Goal: Task Accomplishment & Management: Complete application form

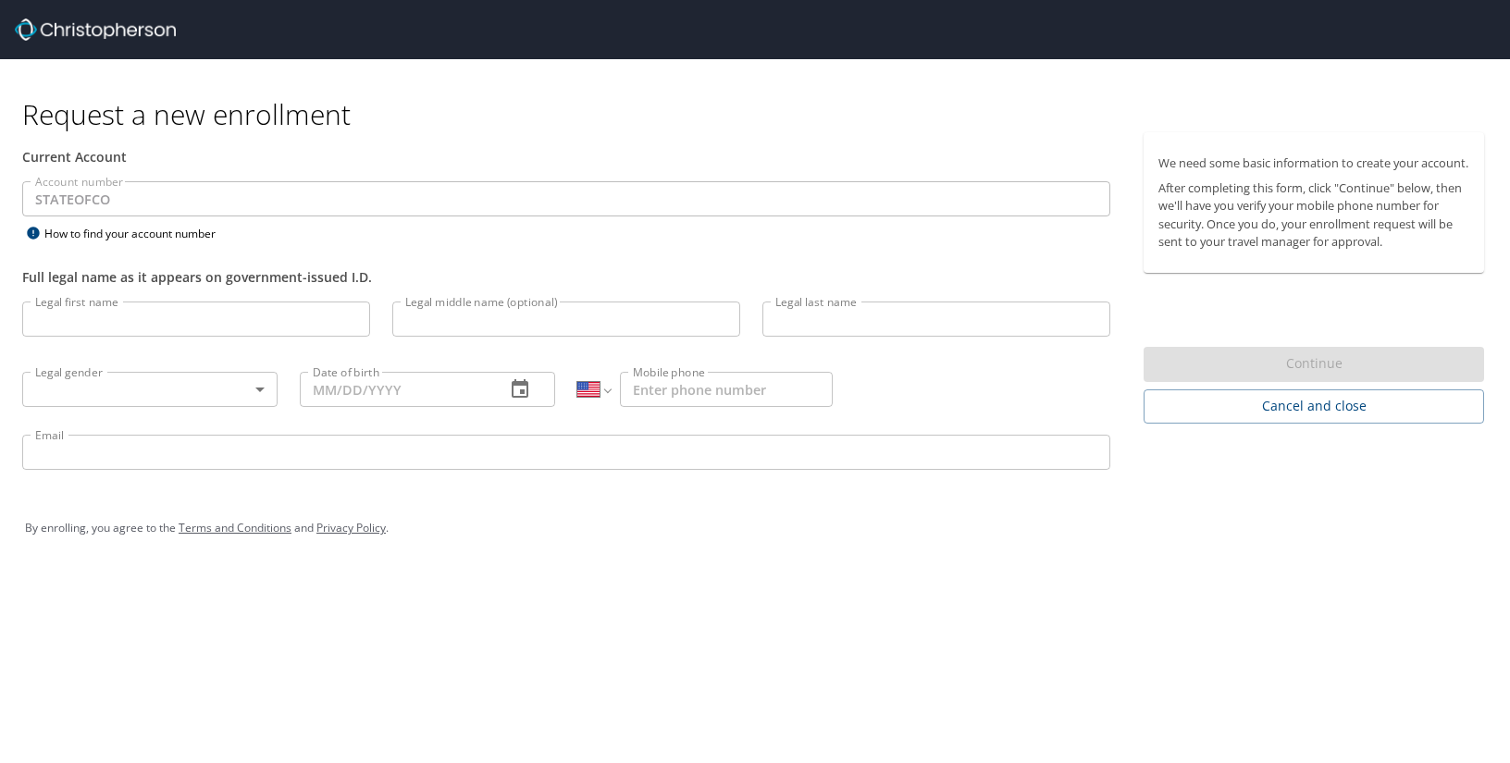
select select "US"
click at [95, 325] on input "Legal first name" at bounding box center [196, 319] width 348 height 35
click at [155, 321] on input "Legal first name" at bounding box center [196, 319] width 348 height 35
type input "[PERSON_NAME]"
click at [478, 327] on input "Legal middle name (optional)" at bounding box center [566, 319] width 348 height 35
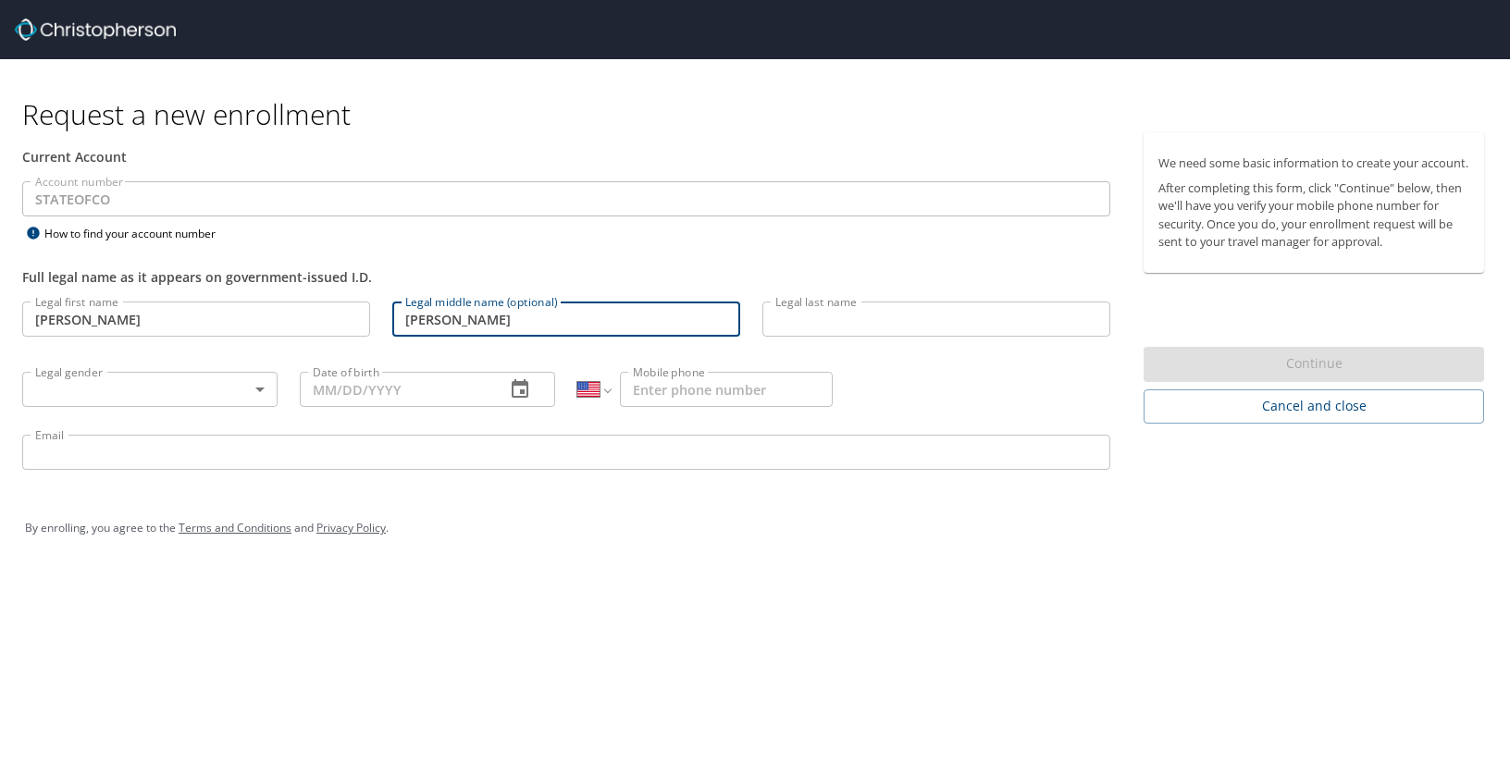
type input "[PERSON_NAME]"
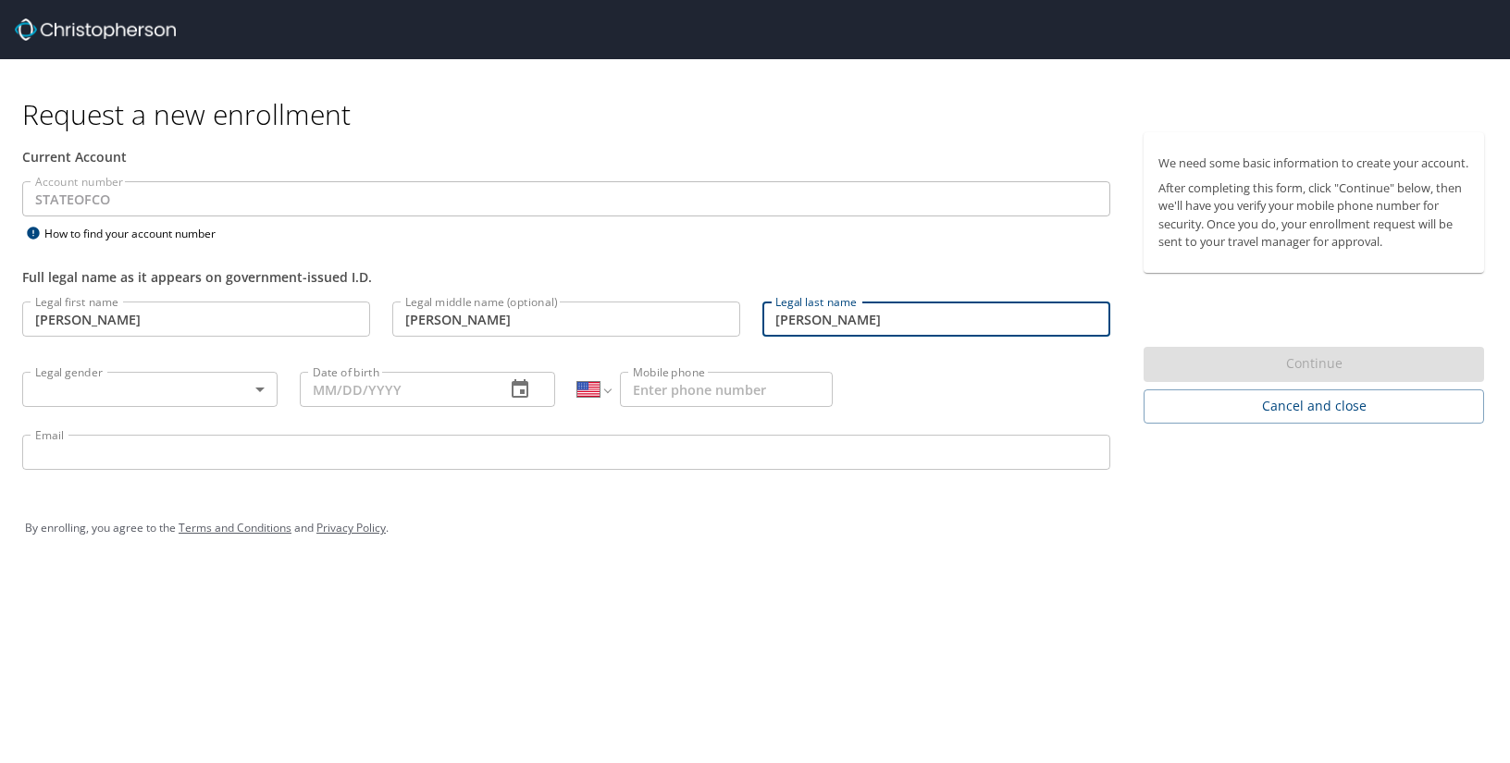
type input "[PERSON_NAME]"
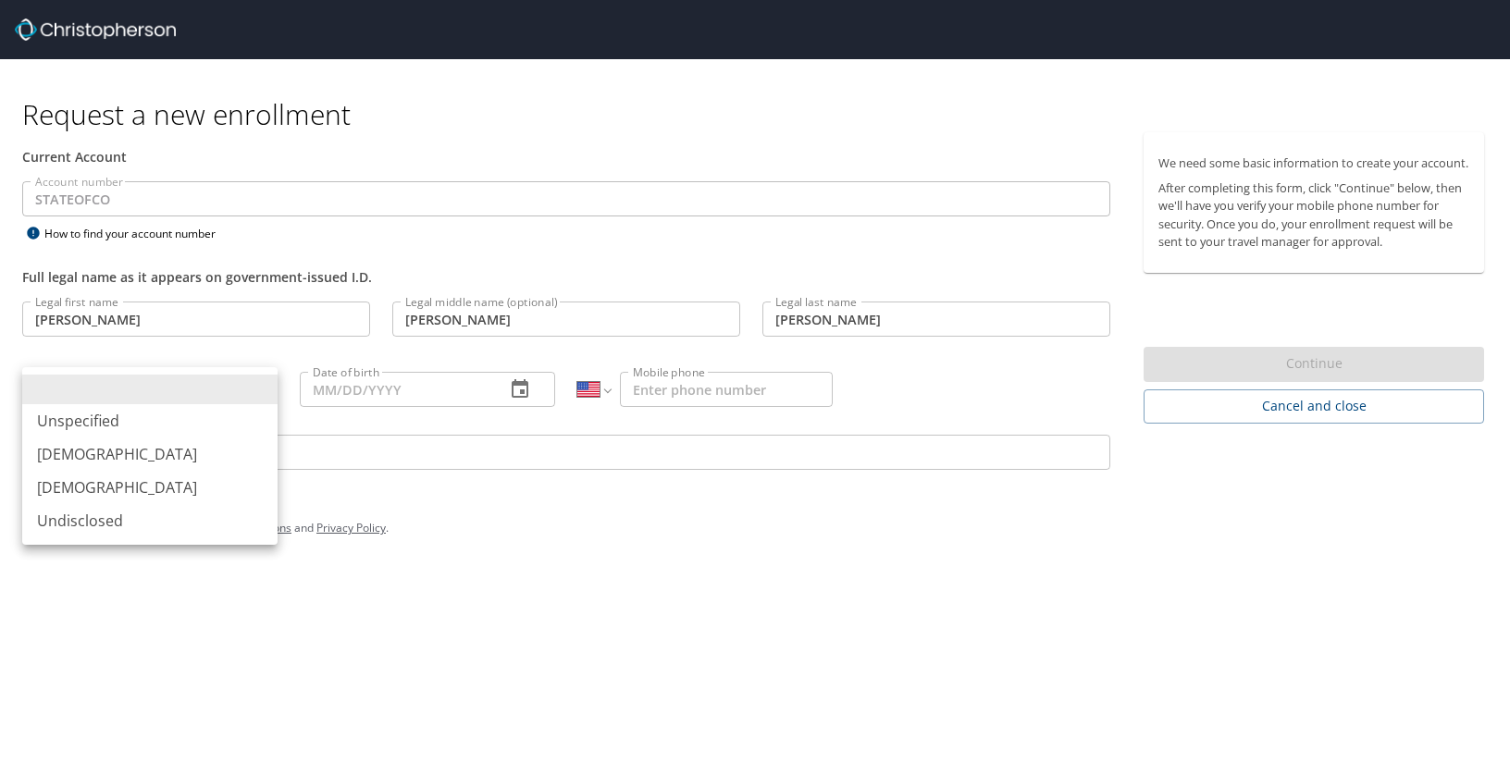
click at [126, 381] on body "Request a new enrollment Current Account Account number STATEOFCO Account numbe…" at bounding box center [755, 381] width 1510 height 763
click at [109, 479] on li "[DEMOGRAPHIC_DATA]" at bounding box center [149, 487] width 255 height 33
type input "[DEMOGRAPHIC_DATA]"
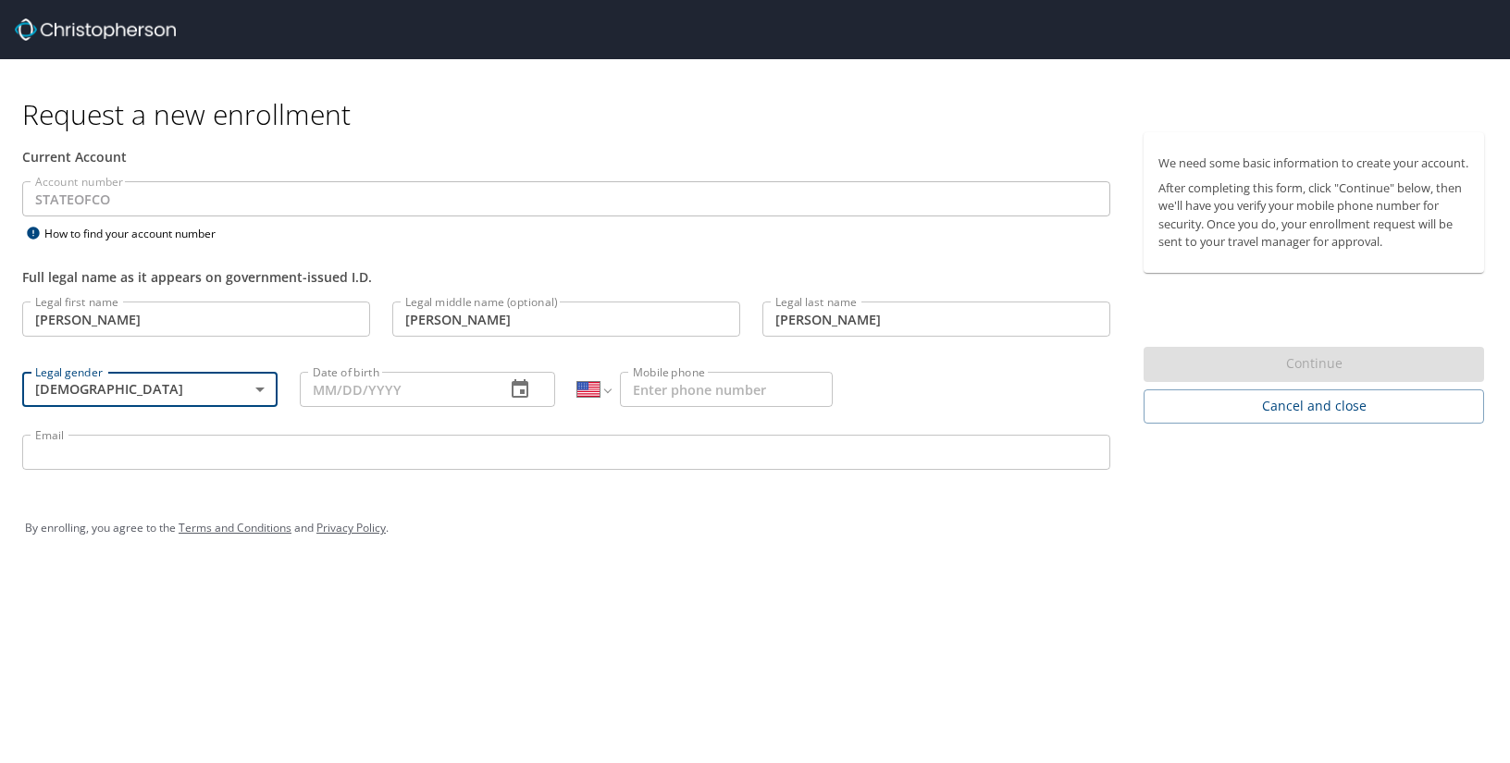
click at [394, 389] on input "Date of birth" at bounding box center [395, 389] width 191 height 35
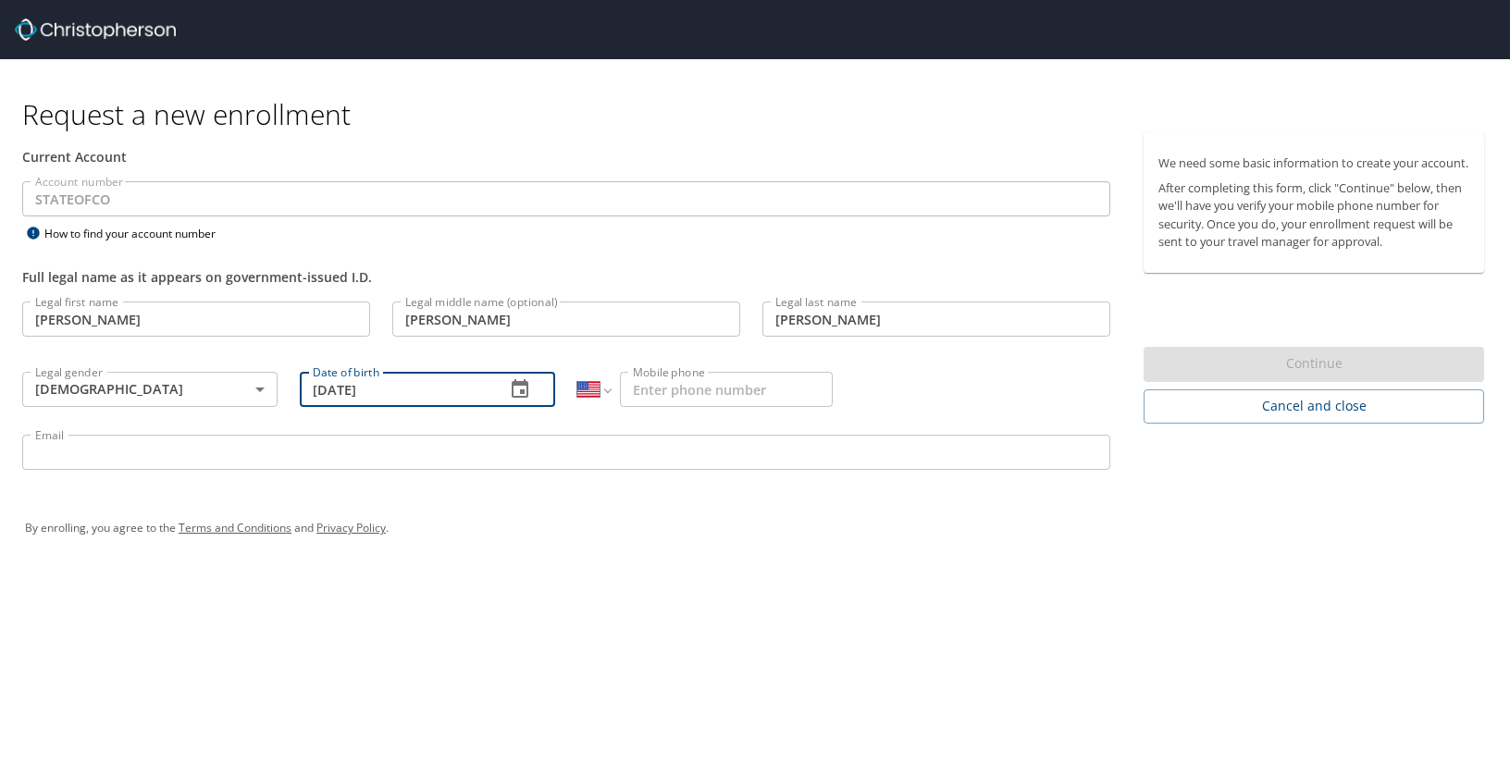
type input "[DATE]"
click at [685, 387] on input "Mobile phone" at bounding box center [726, 389] width 213 height 35
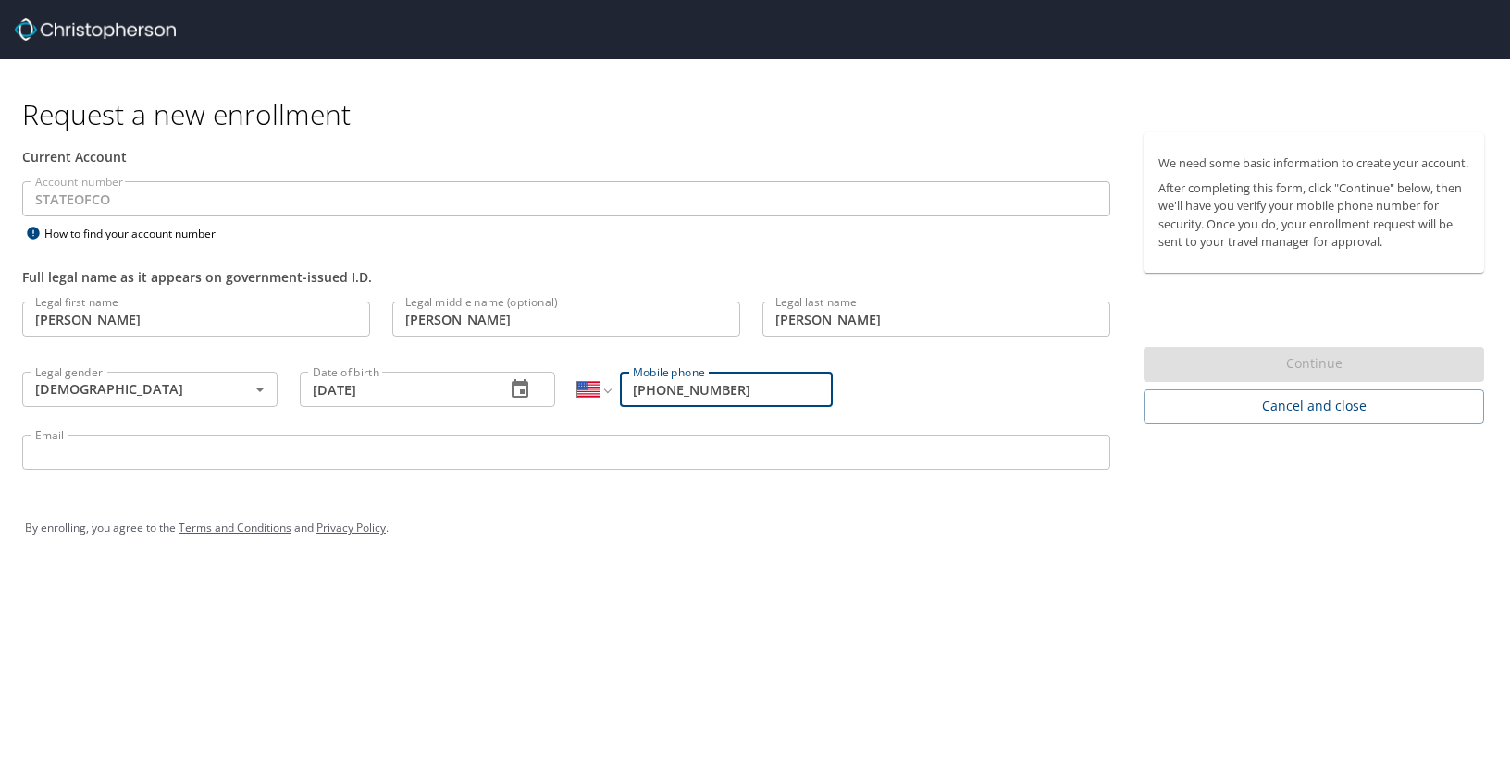
type input "[PHONE_NUMBER]"
click at [695, 536] on div "By enrolling, you agree to the Terms and Conditions and Privacy Policy ." at bounding box center [755, 528] width 1460 height 46
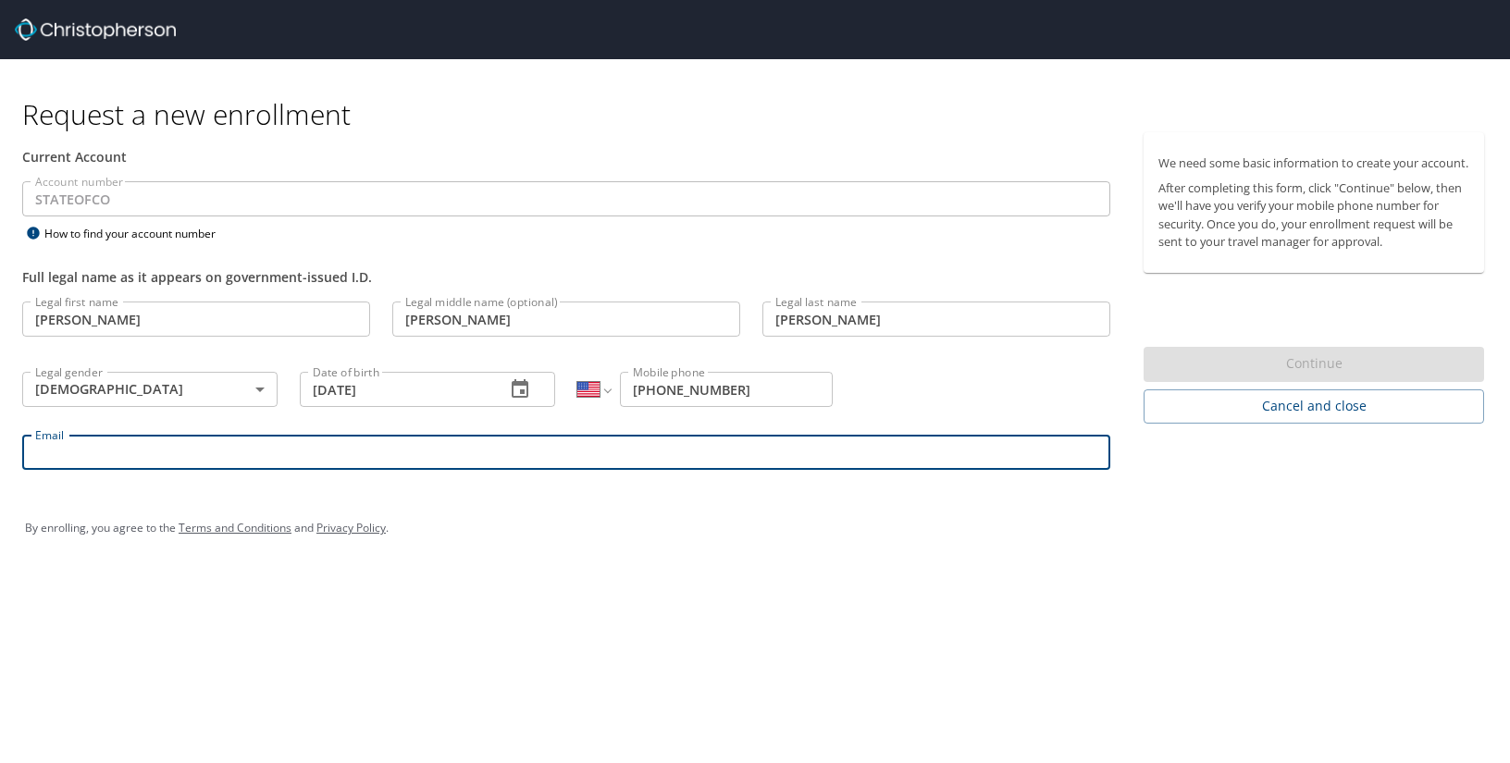
click at [73, 453] on input "Email" at bounding box center [566, 452] width 1088 height 35
type input "[PERSON_NAME][EMAIL_ADDRESS][PERSON_NAME][DOMAIN_NAME]"
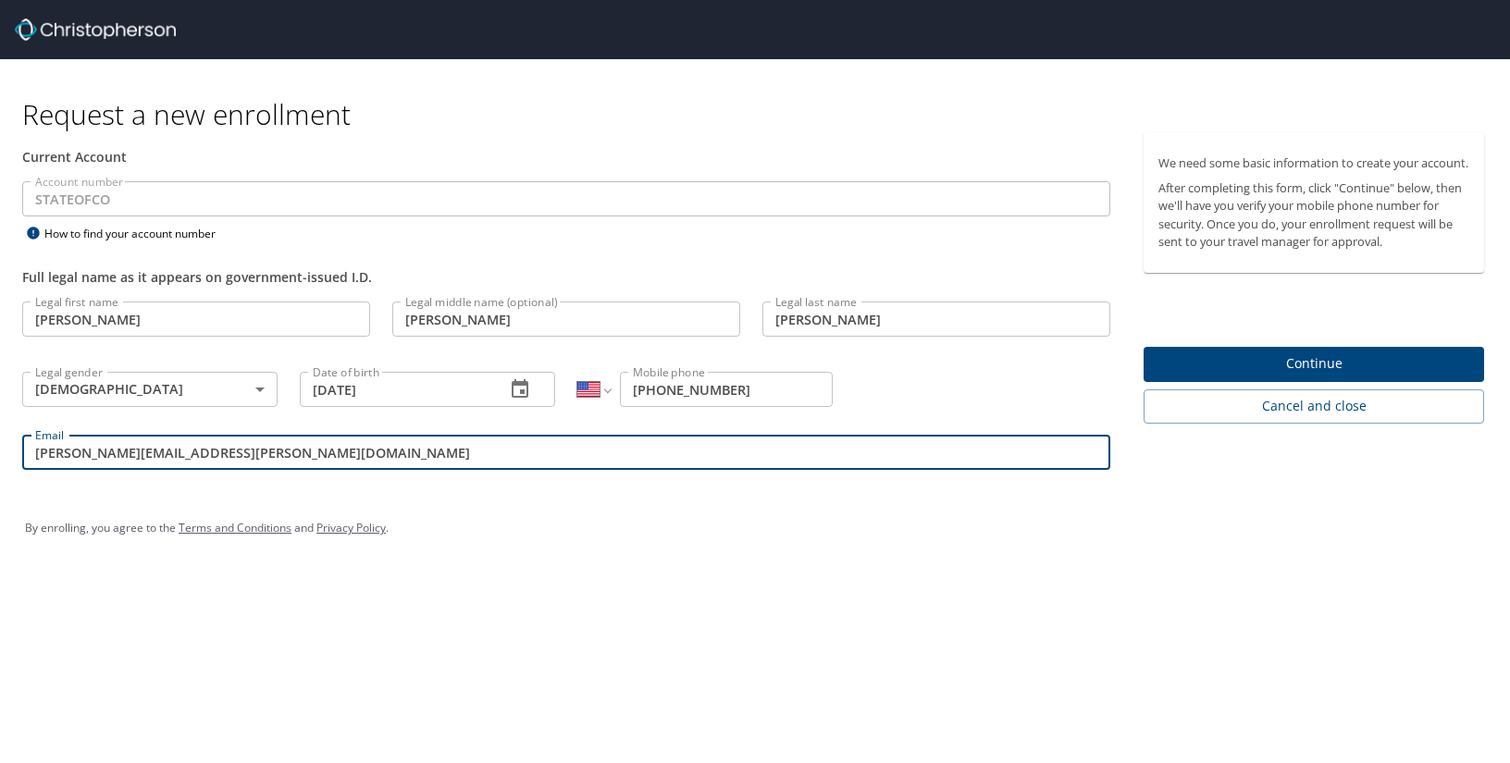
click at [1362, 376] on span "Continue" at bounding box center [1313, 363] width 311 height 23
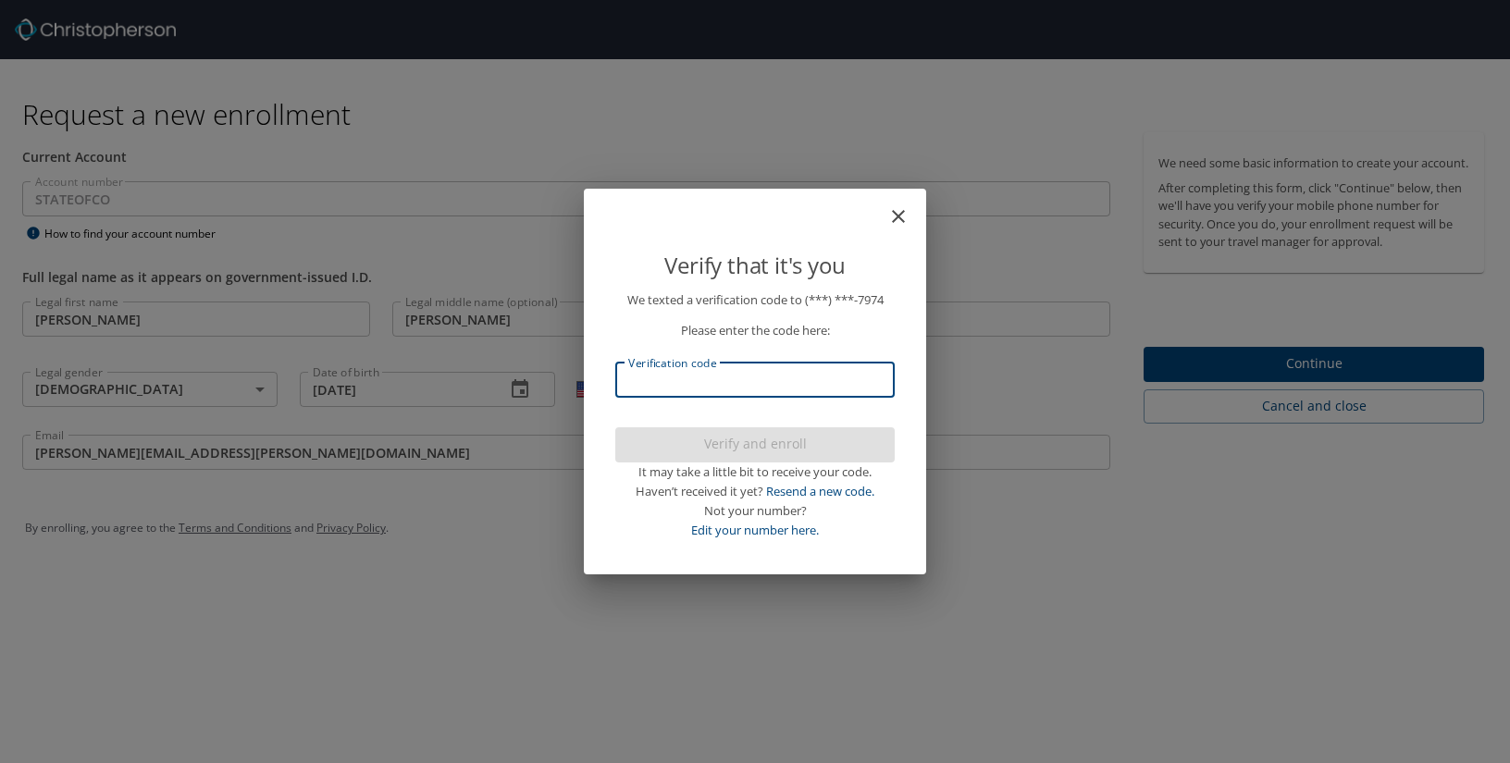
click at [720, 384] on input "Verification code" at bounding box center [754, 380] width 279 height 35
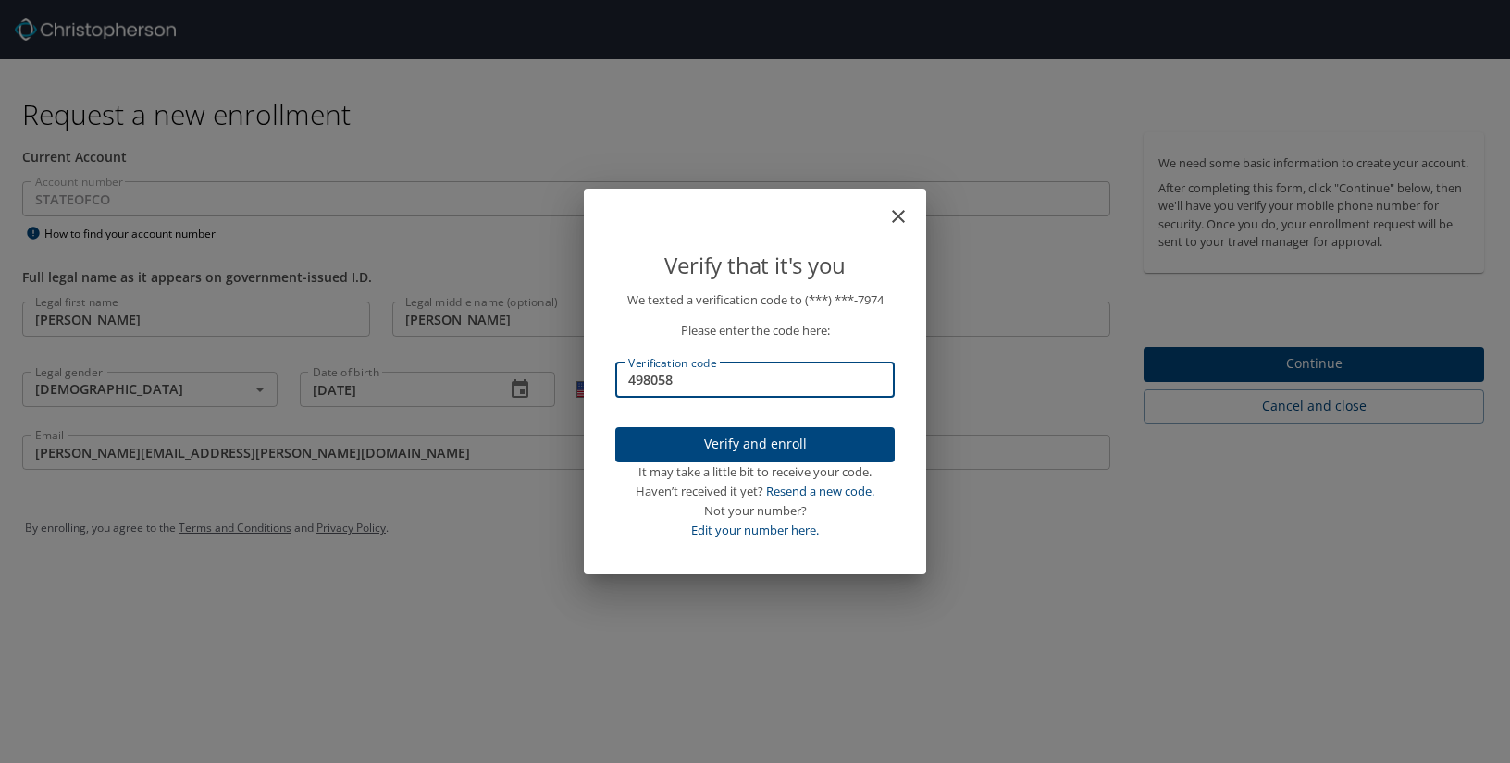
type input "498058"
click at [744, 444] on span "Verify and enroll" at bounding box center [755, 444] width 250 height 23
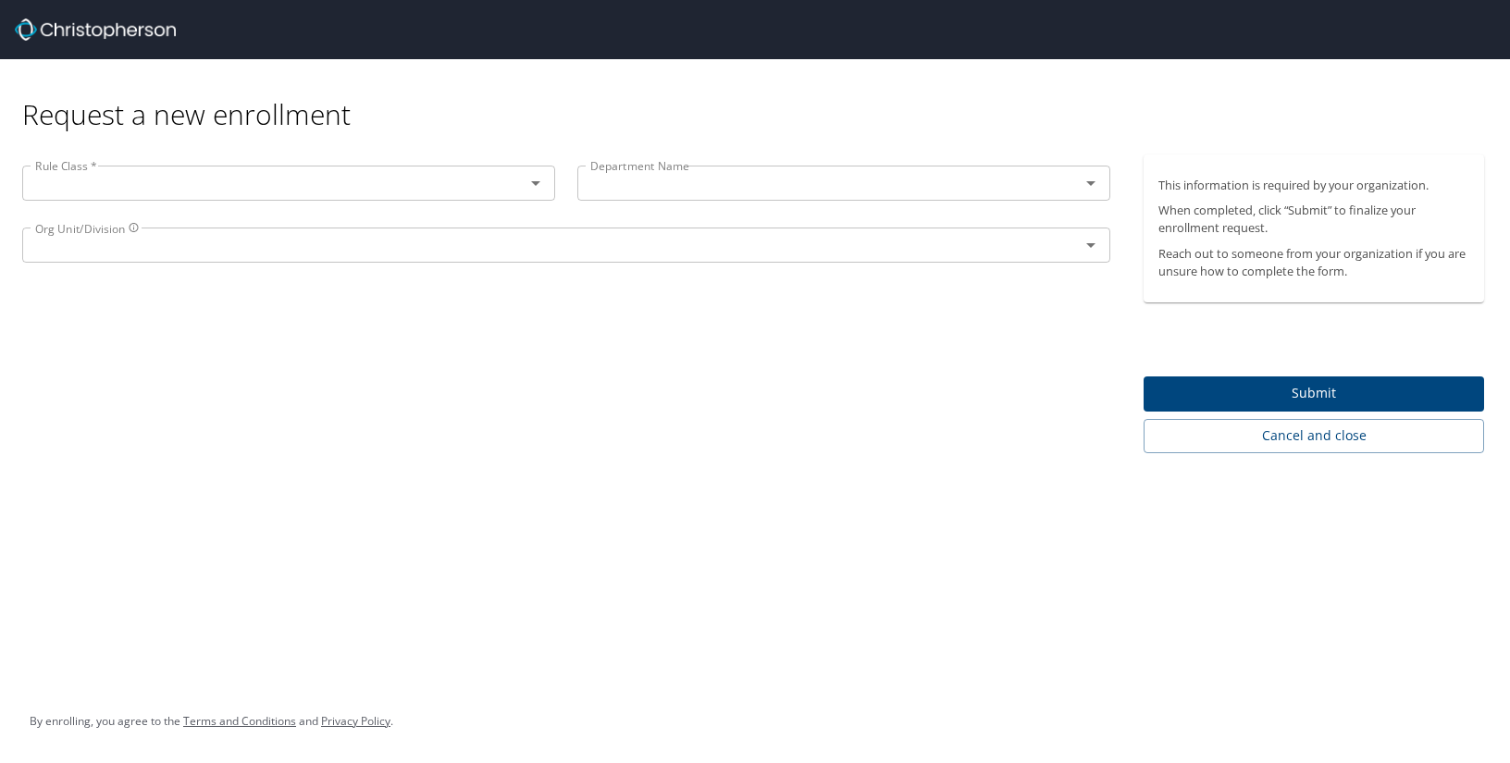
click at [1283, 390] on span "Submit" at bounding box center [1313, 393] width 311 height 23
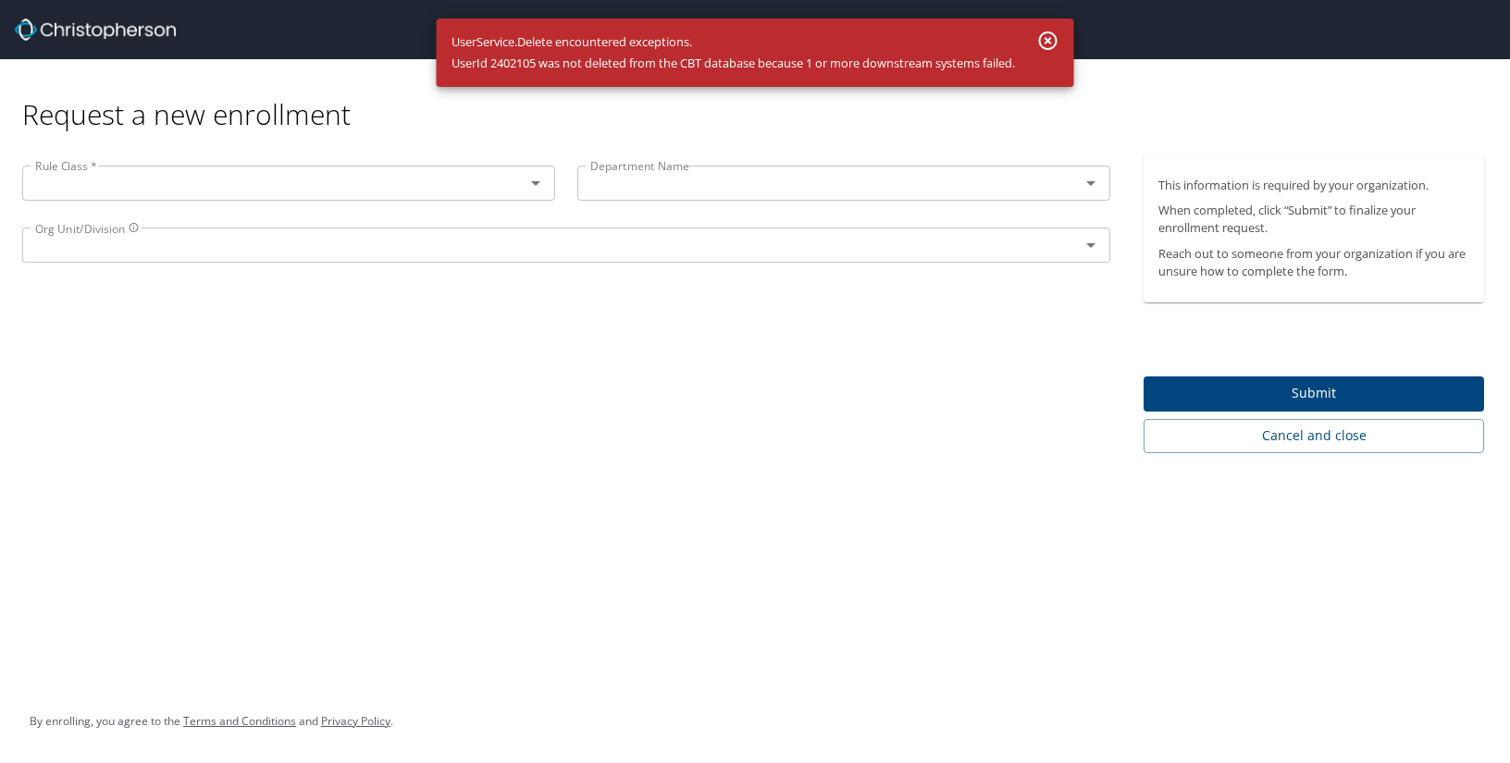
click at [1055, 43] on icon "button" at bounding box center [1048, 41] width 22 height 22
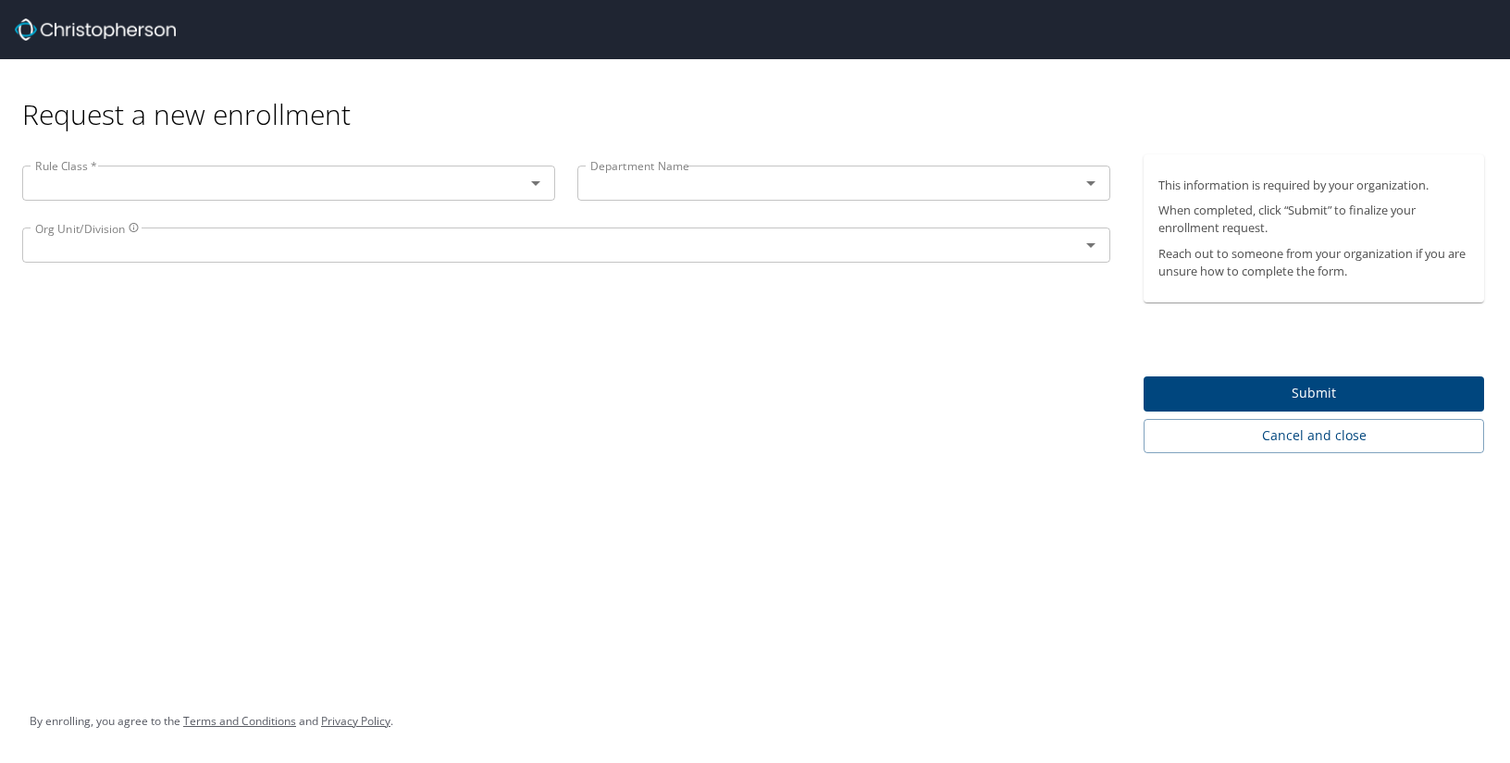
click at [534, 180] on icon "Open" at bounding box center [535, 183] width 22 height 22
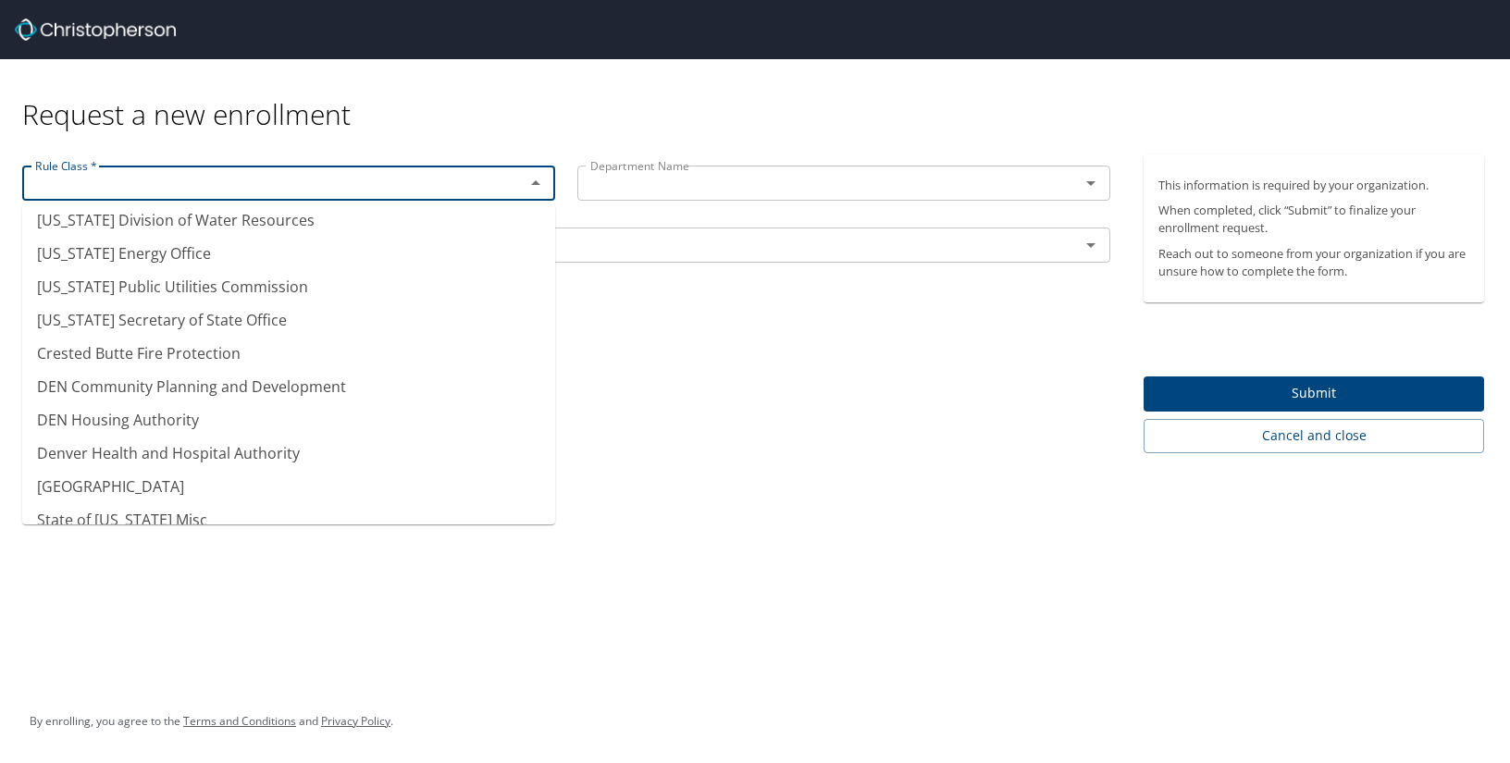
scroll to position [128, 0]
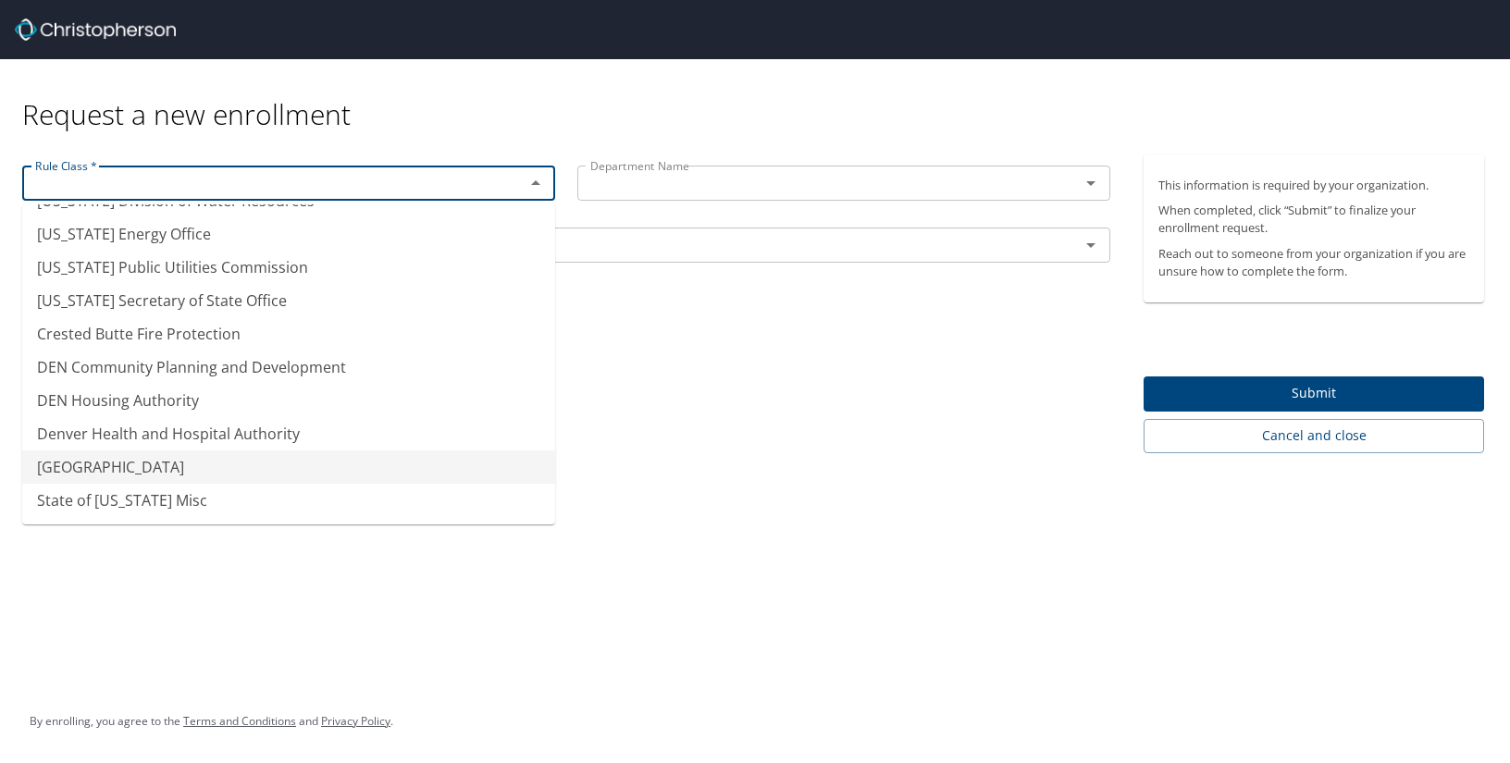
type input "[GEOGRAPHIC_DATA]"
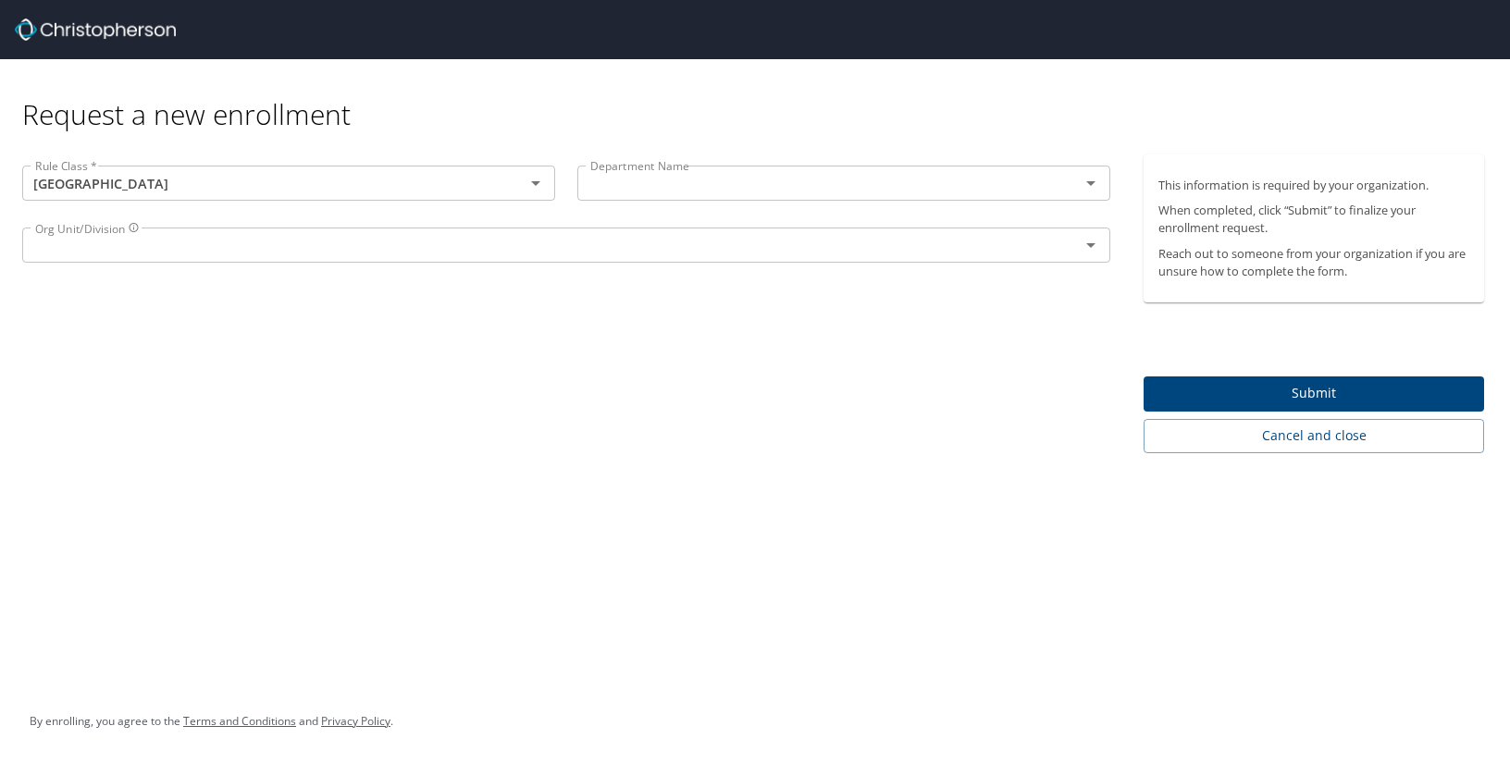
click at [665, 453] on div "Request a new enrollment Rule Class * Pikes Peak Community College Rule Class *…" at bounding box center [755, 381] width 1510 height 763
click at [708, 168] on div "Department Name" at bounding box center [843, 183] width 533 height 35
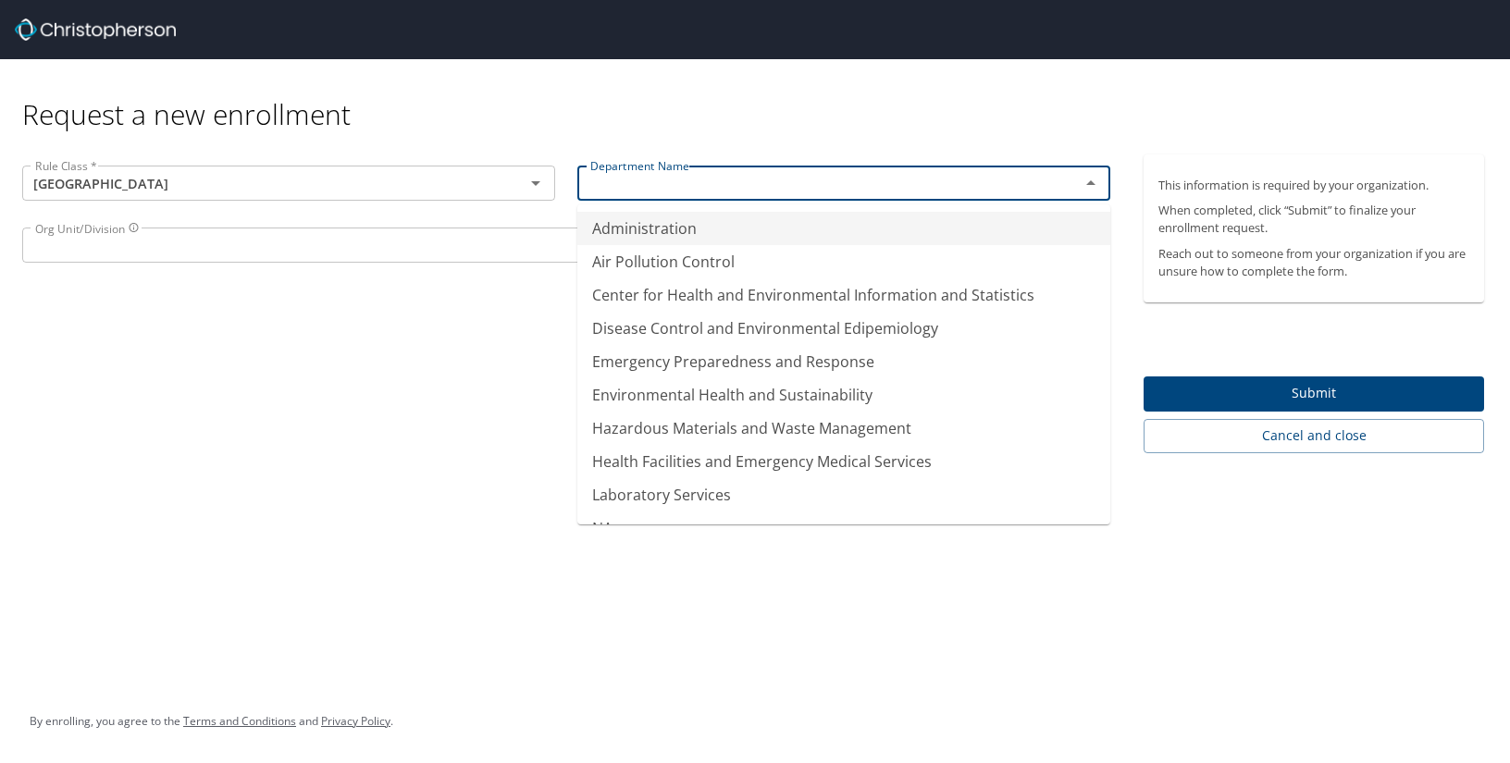
click at [772, 179] on input "text" at bounding box center [816, 183] width 467 height 24
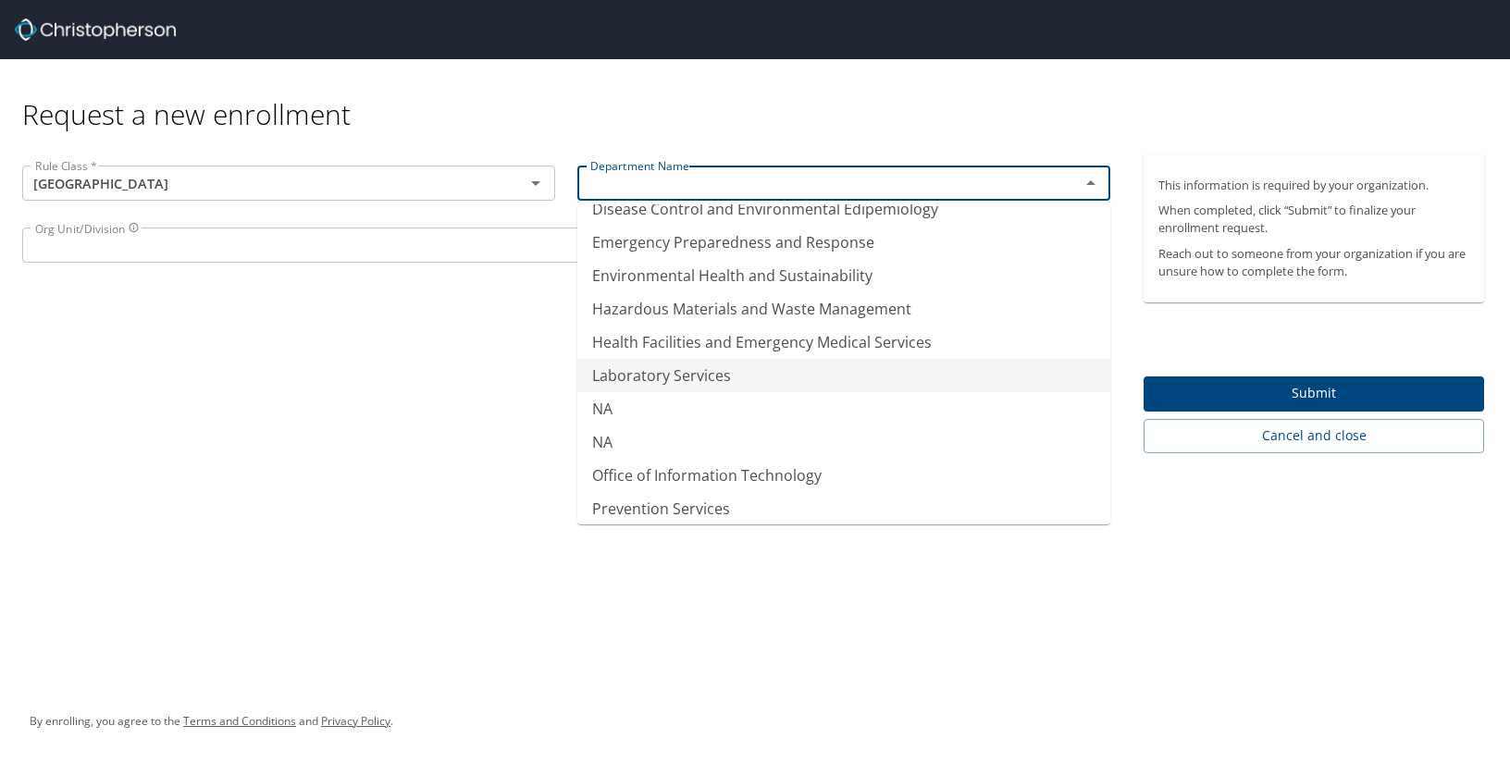
scroll to position [0, 0]
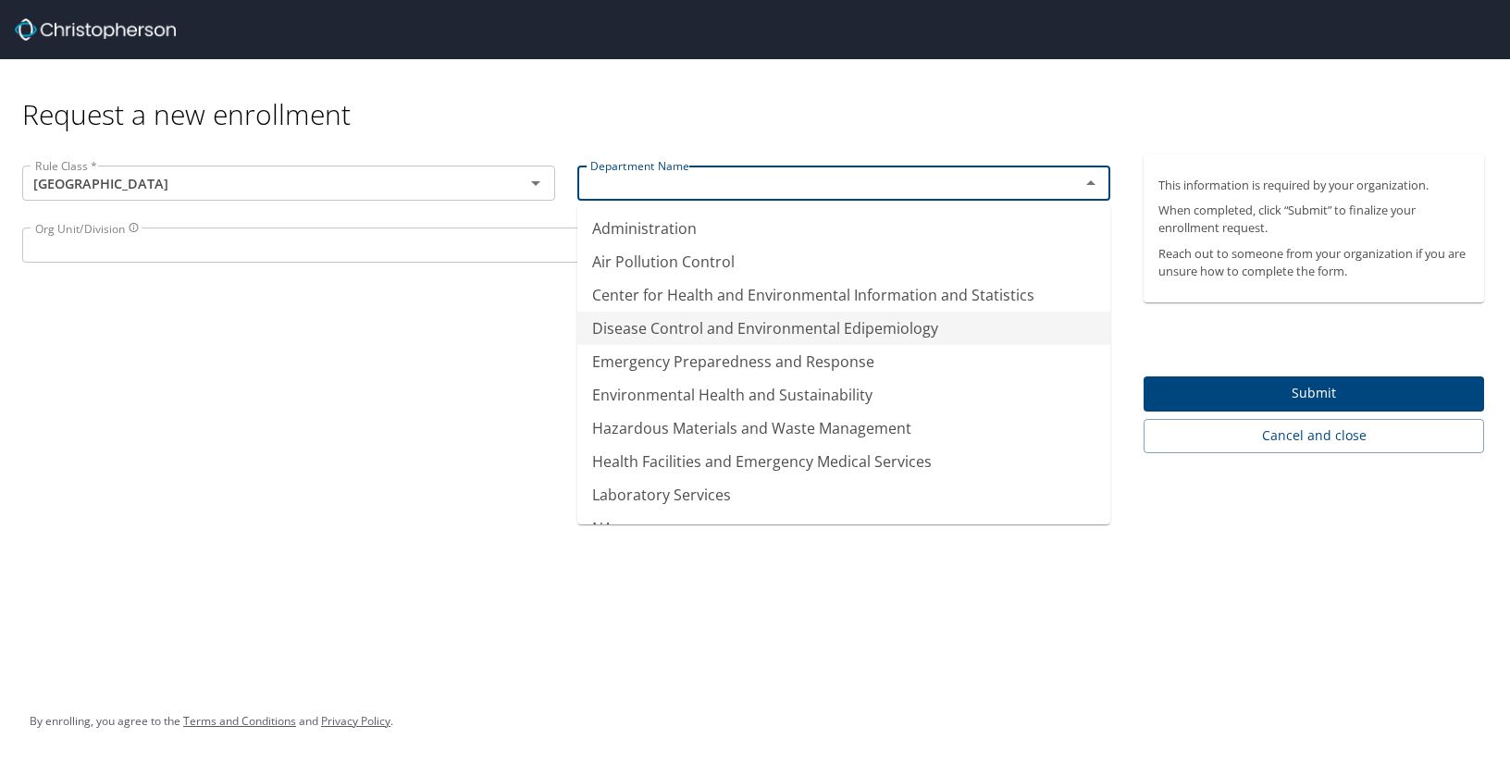
type input "Disease Control and Environmental Edipemiology"
click at [364, 365] on div "Rule Class * Pikes Peak Community College Rule Class * Department Name Disease …" at bounding box center [566, 303] width 1132 height 299
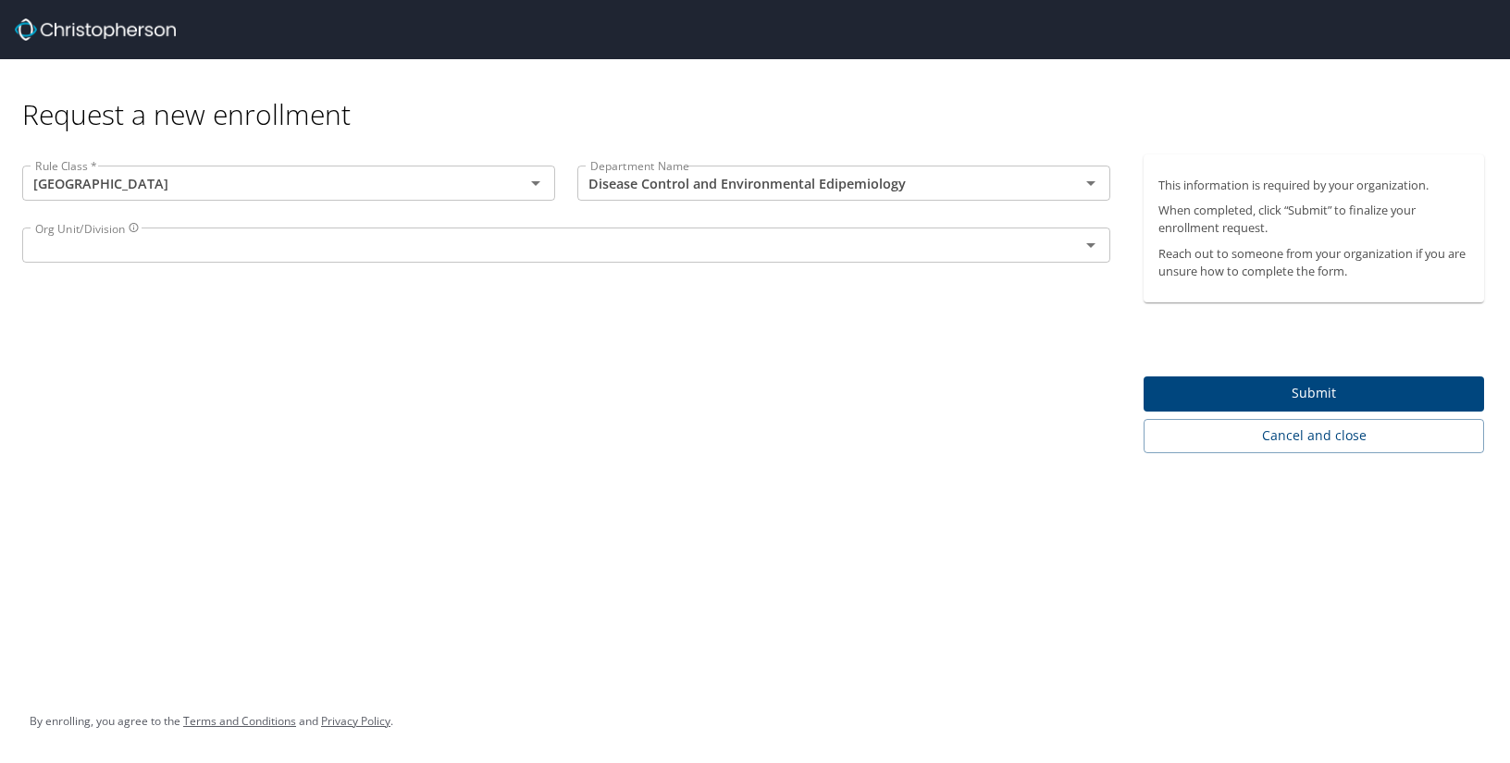
click at [351, 258] on div "Org Unit/Division" at bounding box center [566, 245] width 1088 height 35
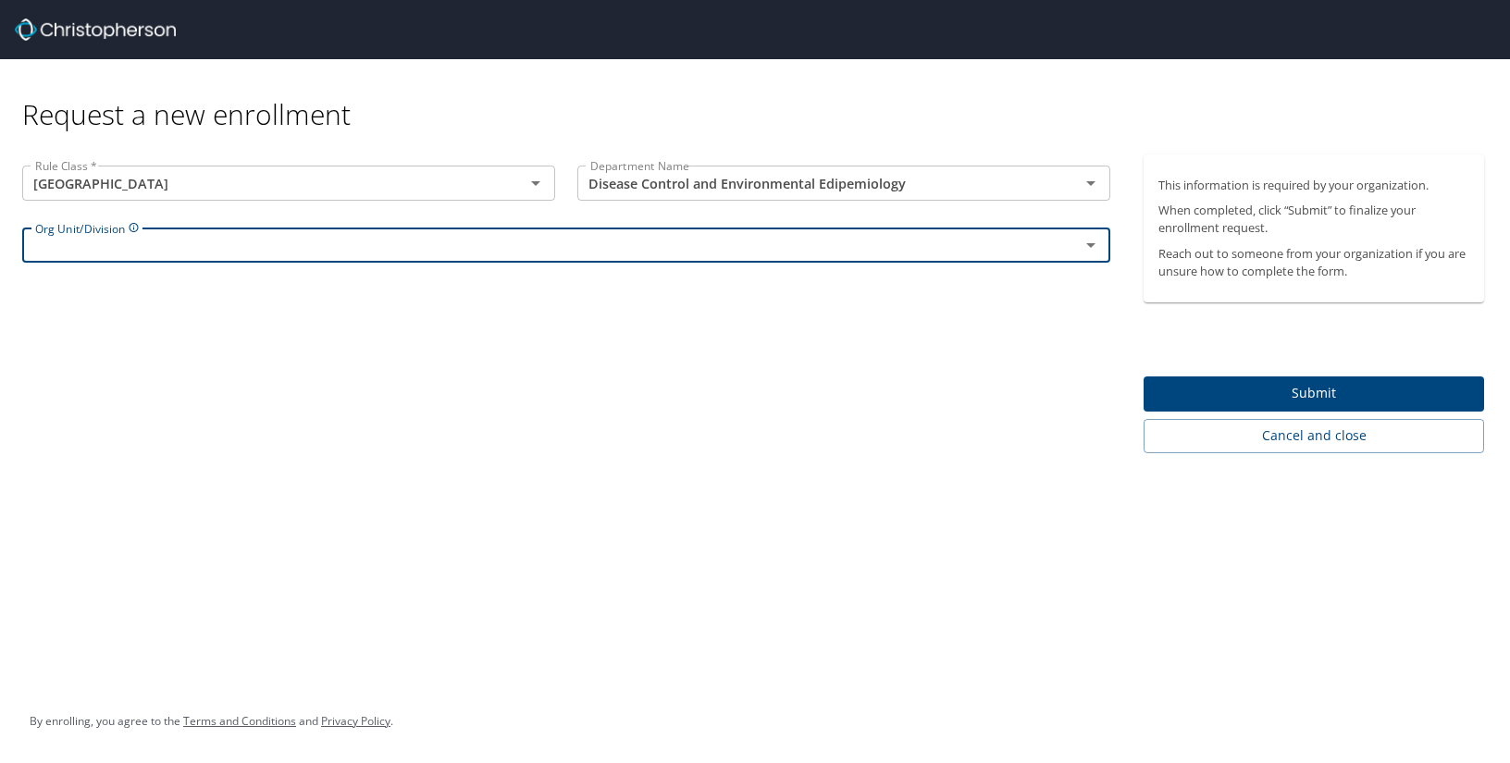
click at [458, 246] on input "text" at bounding box center [539, 245] width 1022 height 24
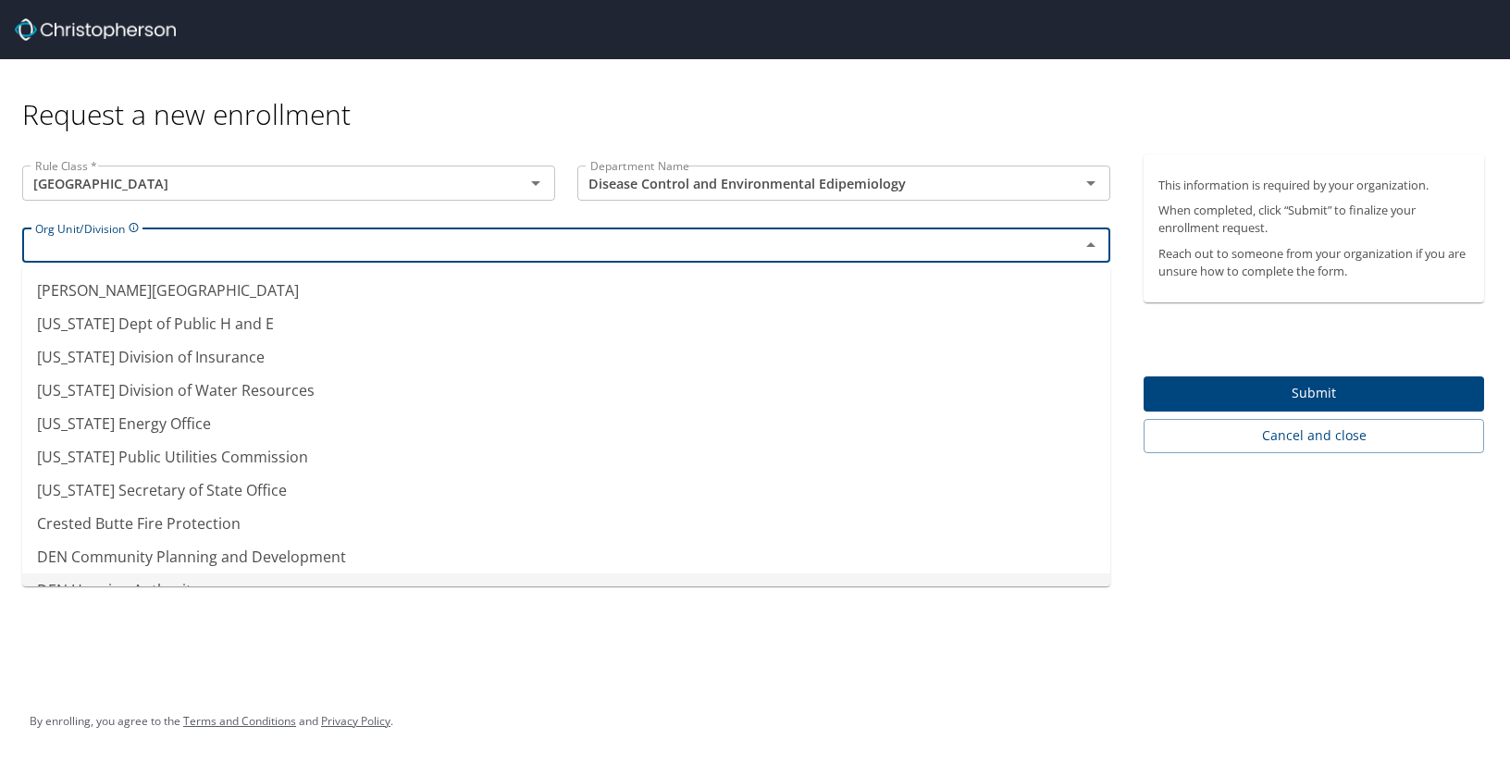
type input "DEN Housing Authority"
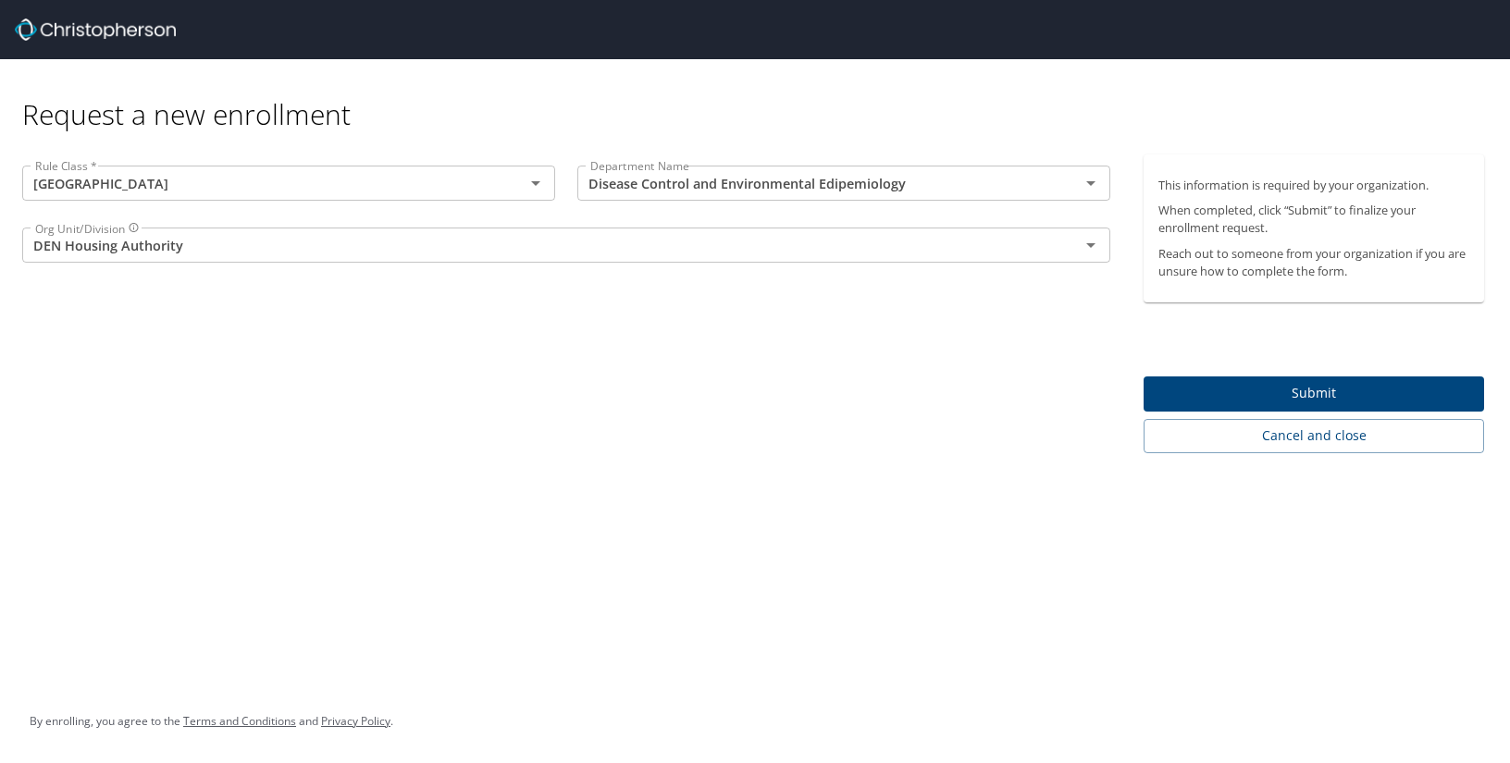
click at [612, 634] on div "Request a new enrollment Rule Class * Pikes Peak Community College Rule Class *…" at bounding box center [755, 381] width 1510 height 763
